Goal: Navigation & Orientation: Find specific page/section

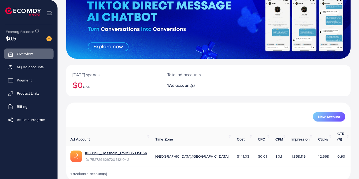
scroll to position [50, 0]
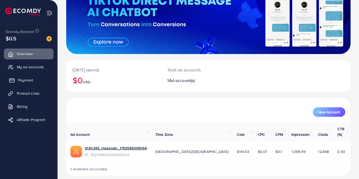
click at [32, 79] on span "Payment" at bounding box center [25, 80] width 15 height 5
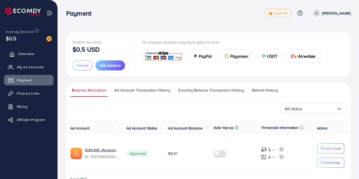
click at [43, 54] on link "Overview" at bounding box center [29, 54] width 50 height 11
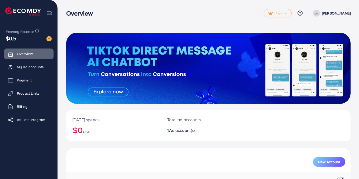
scroll to position [50, 0]
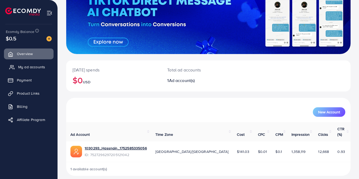
click at [14, 63] on link "My ad accounts" at bounding box center [29, 67] width 50 height 11
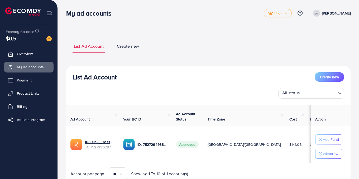
scroll to position [23, 0]
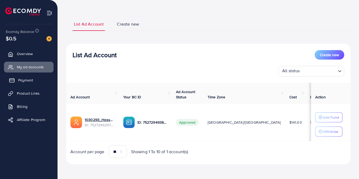
click at [29, 83] on link "Payment" at bounding box center [29, 80] width 50 height 11
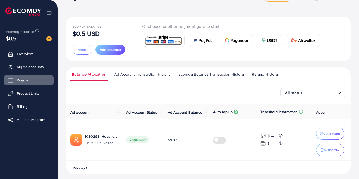
scroll to position [6, 0]
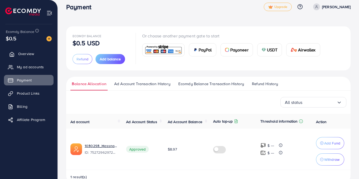
click at [10, 56] on icon at bounding box center [11, 54] width 5 height 5
